Goal: Task Accomplishment & Management: Manage account settings

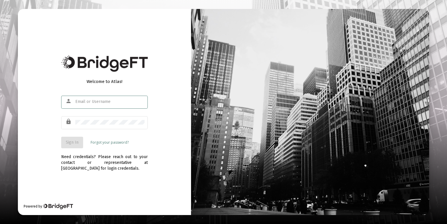
click at [110, 103] on input "text" at bounding box center [109, 101] width 69 height 5
type input "[EMAIL_ADDRESS][DOMAIN_NAME]"
click at [72, 142] on span "Sign In" at bounding box center [72, 142] width 13 height 5
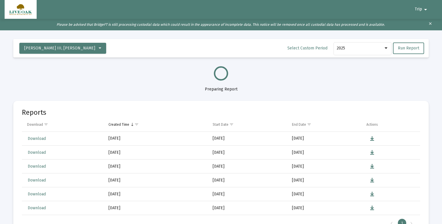
select select "View all"
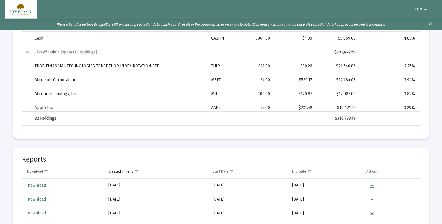
scroll to position [562, 0]
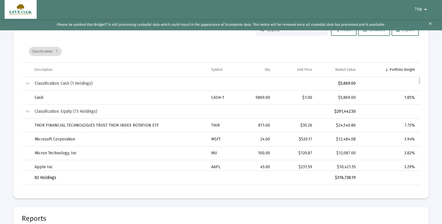
click at [27, 111] on div "Collapse" at bounding box center [27, 111] width 7 height 7
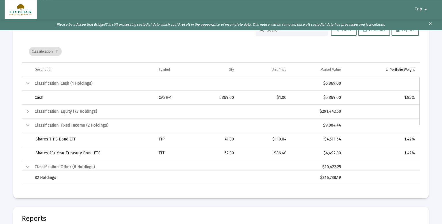
click at [28, 168] on div "Collapse" at bounding box center [27, 166] width 7 height 7
click at [27, 125] on div "Collapse" at bounding box center [27, 125] width 7 height 7
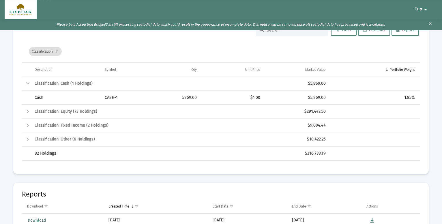
click at [27, 111] on div "Expand" at bounding box center [27, 111] width 7 height 7
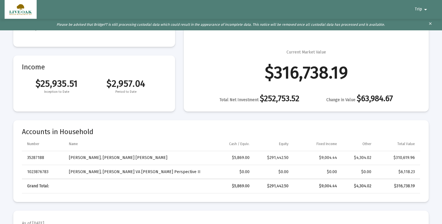
scroll to position [0, 0]
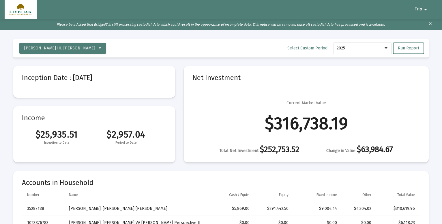
click at [426, 9] on mat-icon "arrow_drop_down" at bounding box center [425, 10] width 7 height 12
click at [430, 23] on button "Logout" at bounding box center [424, 25] width 32 height 14
